Goal: Complete application form

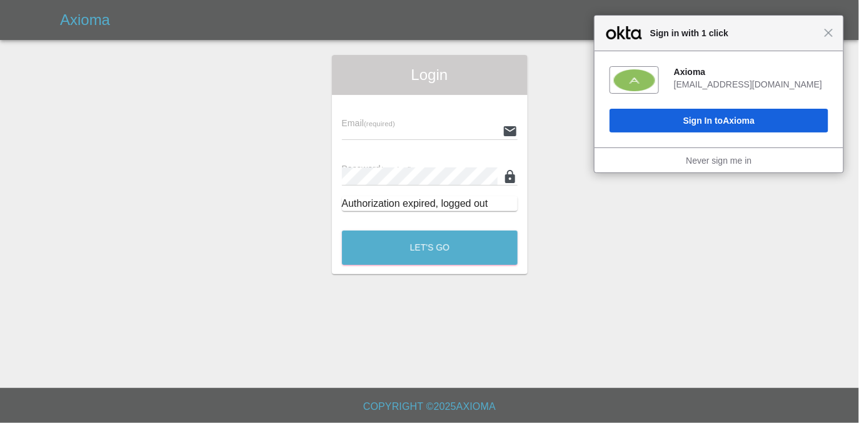
drag, startPoint x: 400, startPoint y: 119, endPoint x: 403, endPoint y: 129, distance: 10.3
click at [400, 119] on div "Email (required)" at bounding box center [430, 122] width 176 height 35
click at [403, 129] on input "text" at bounding box center [420, 131] width 156 height 18
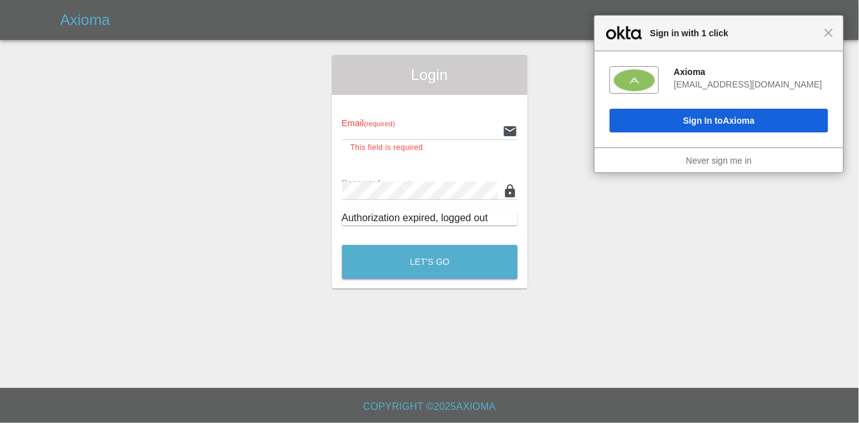
type input "[EMAIL_ADDRESS][DOMAIN_NAME]"
click at [342, 245] on button "Let's Go" at bounding box center [430, 262] width 176 height 34
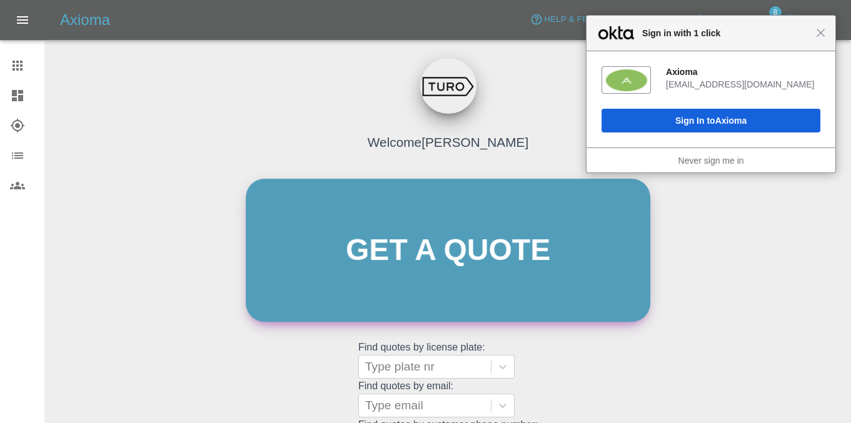
click at [344, 239] on link "Get a quote" at bounding box center [448, 250] width 405 height 143
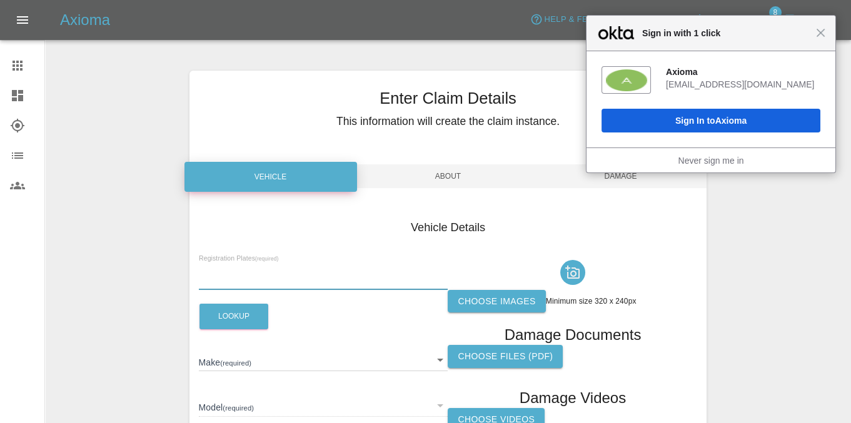
click at [253, 276] on input "text" at bounding box center [323, 281] width 249 height 18
paste input "SG66VVP"
type input "SG66VVP"
click at [229, 306] on button "Lookup" at bounding box center [233, 317] width 69 height 26
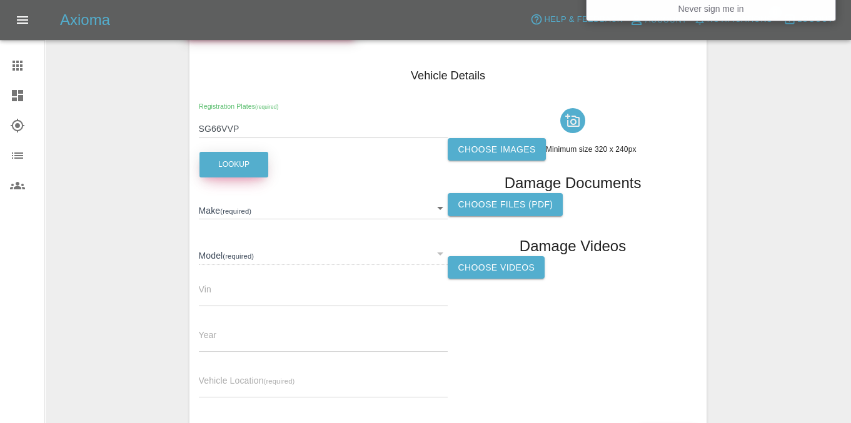
scroll to position [186, 0]
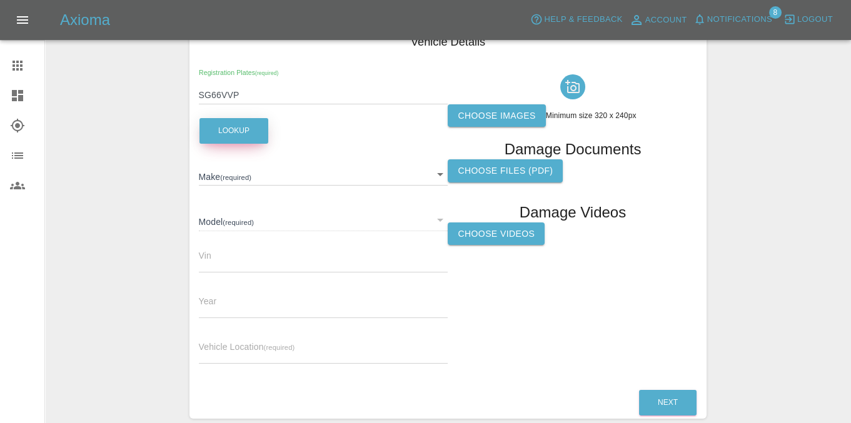
type input "FIAT"
type input "500X"
type input "[US_VEHICLE_IDENTIFICATION_NUMBER]"
type input "2016"
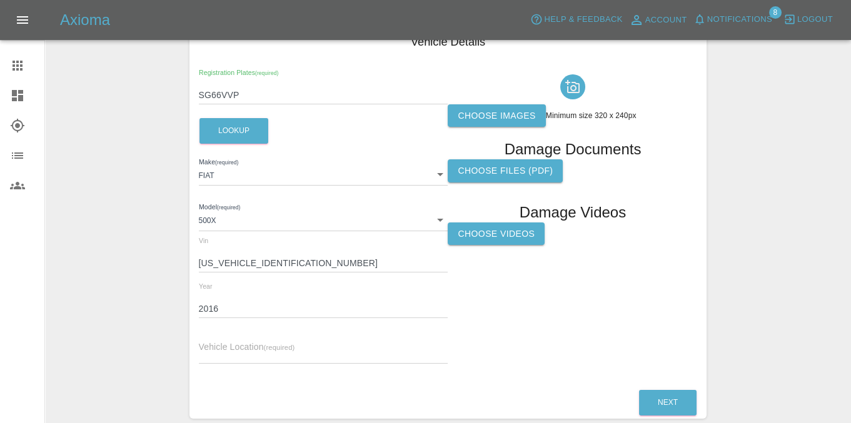
click at [238, 261] on input "[US_VEHICLE_IDENTIFICATION_NUMBER]" at bounding box center [323, 263] width 249 height 18
